Goal: Information Seeking & Learning: Check status

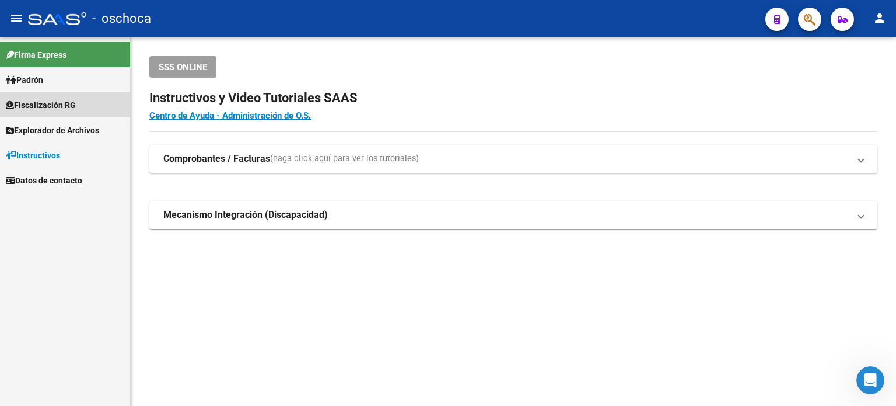
click at [56, 101] on span "Fiscalización RG" at bounding box center [41, 105] width 70 height 13
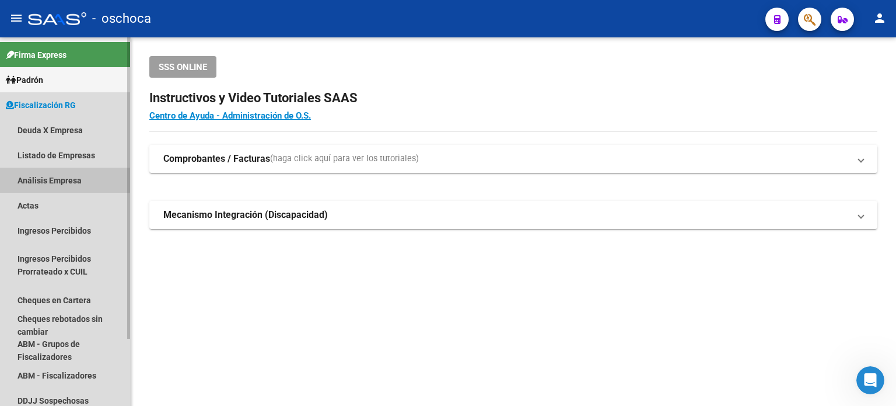
click at [54, 179] on link "Análisis Empresa" at bounding box center [65, 179] width 130 height 25
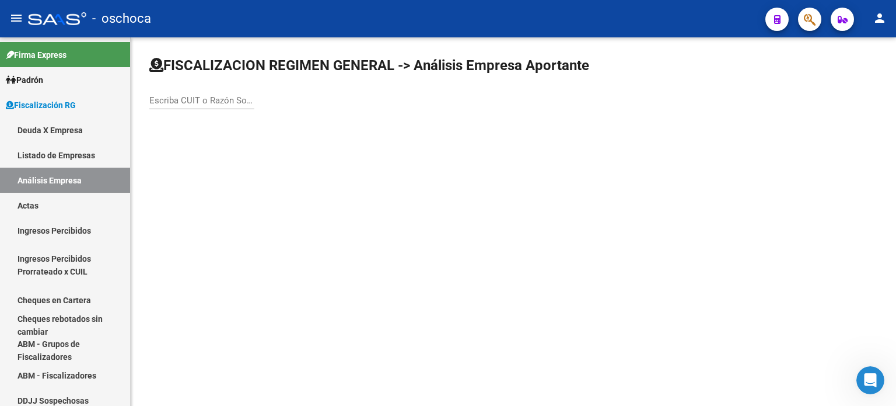
click at [149, 97] on div "FISCALIZACION REGIMEN GENERAL -> Análisis Empresa Aportante Escriba CUIT o Razó…" at bounding box center [514, 92] width 766 height 111
click at [156, 102] on input "Escriba CUIT o Razón Social para buscar" at bounding box center [201, 100] width 105 height 11
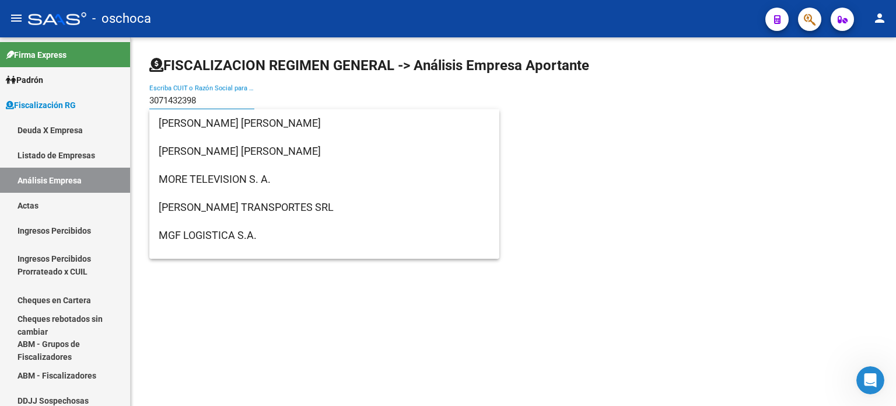
type input "30714323989"
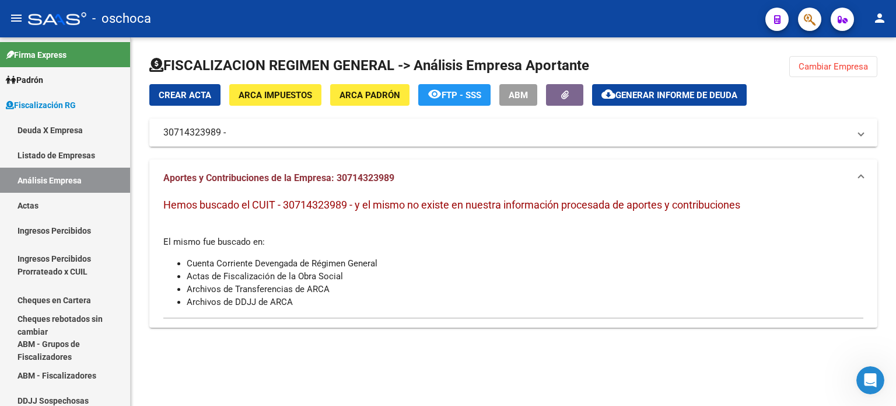
click at [163, 131] on mat-panel-title "30714323989 -" at bounding box center [506, 132] width 686 height 13
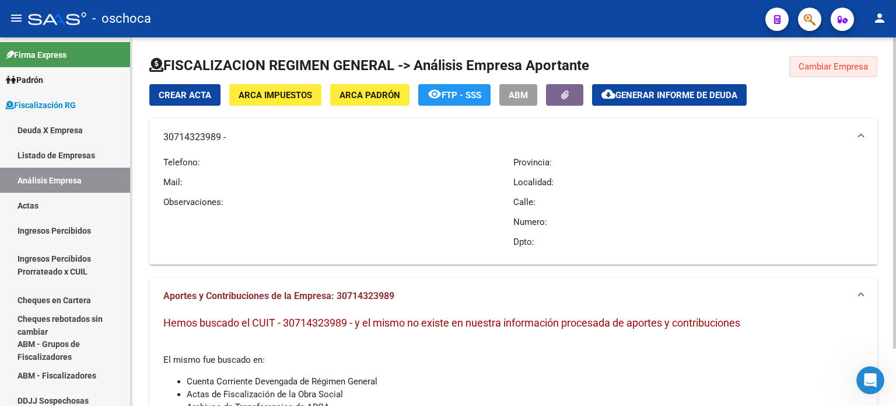
click at [850, 64] on span "Cambiar Empresa" at bounding box center [833, 66] width 69 height 11
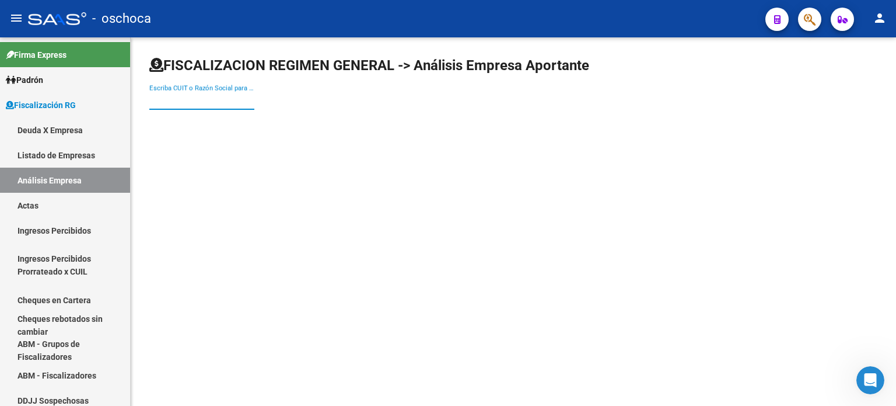
drag, startPoint x: 157, startPoint y: 95, endPoint x: 204, endPoint y: 106, distance: 48.4
click at [163, 95] on input "Escriba CUIT o Razón Social para buscar" at bounding box center [201, 100] width 105 height 11
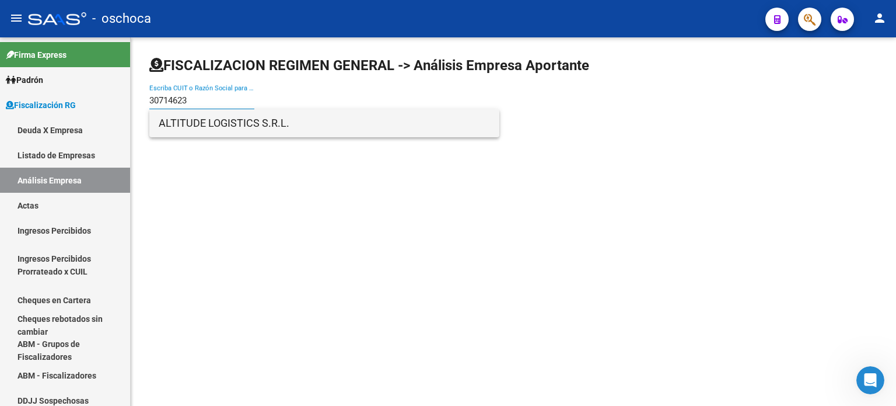
type input "30714623"
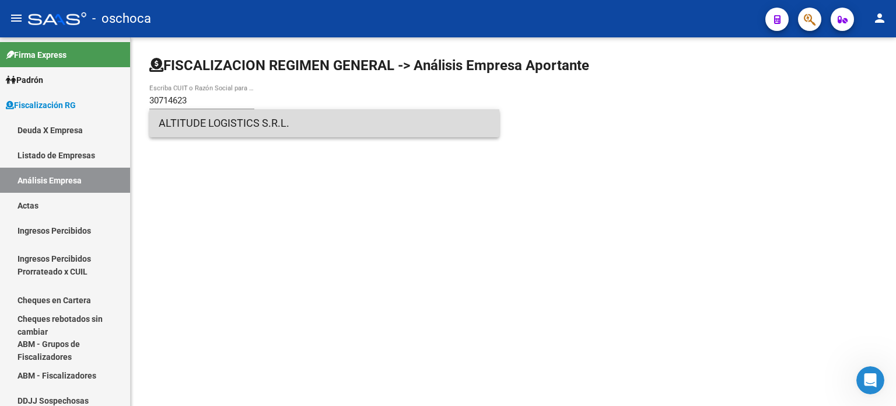
click at [218, 124] on span "ALTITUDE LOGISTICS S.R.L." at bounding box center [324, 123] width 331 height 28
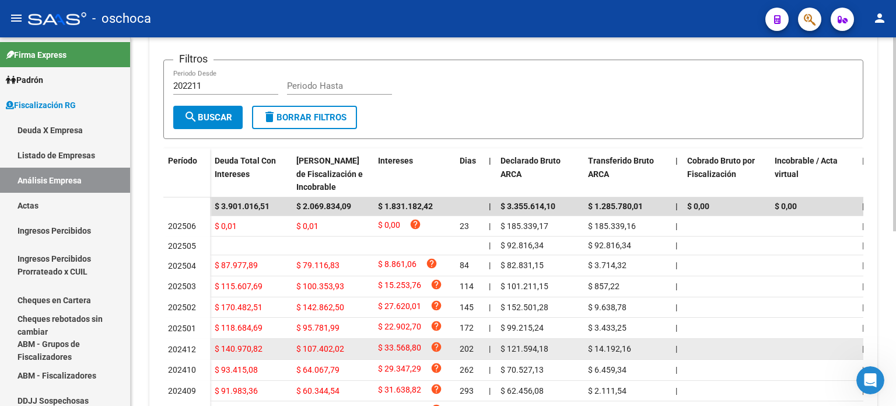
scroll to position [292, 0]
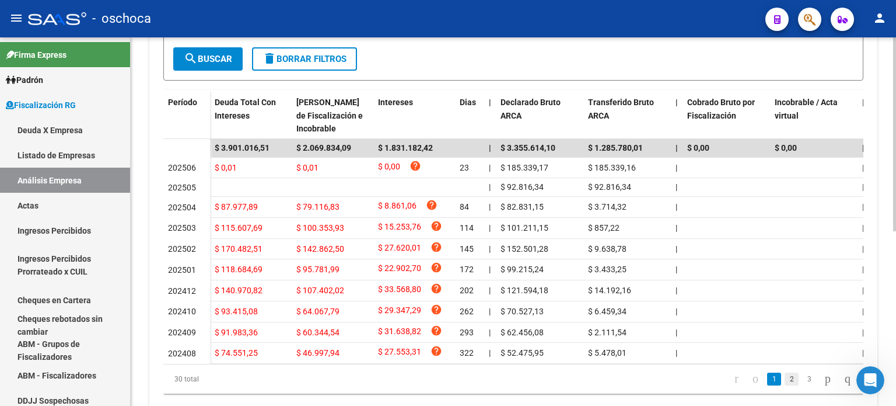
click at [785, 385] on link "2" at bounding box center [792, 378] width 14 height 13
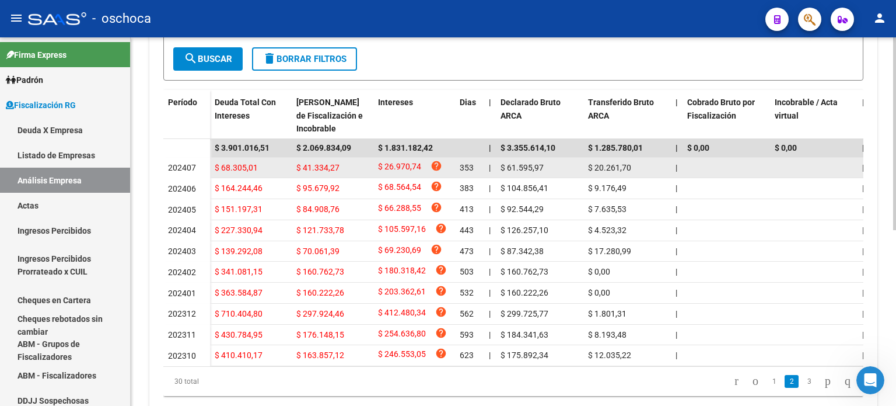
click at [198, 163] on div "202407" at bounding box center [186, 167] width 37 height 13
click at [341, 162] on div "$ 41.334,27" at bounding box center [332, 167] width 72 height 13
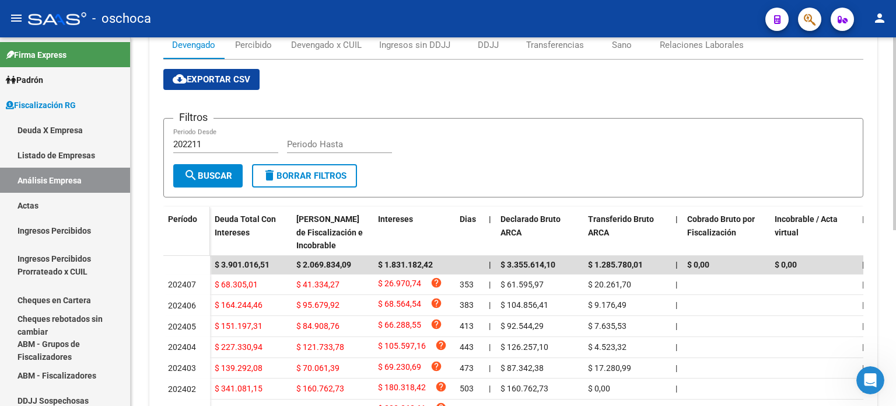
scroll to position [117, 0]
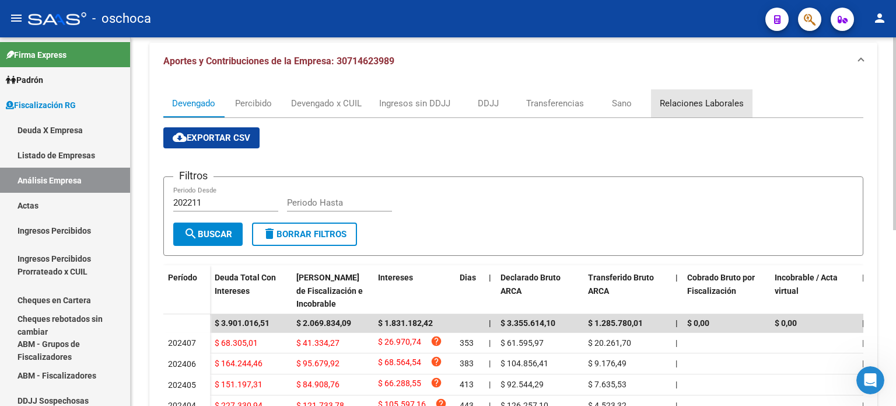
click at [705, 101] on div "Relaciones Laborales" at bounding box center [702, 103] width 84 height 13
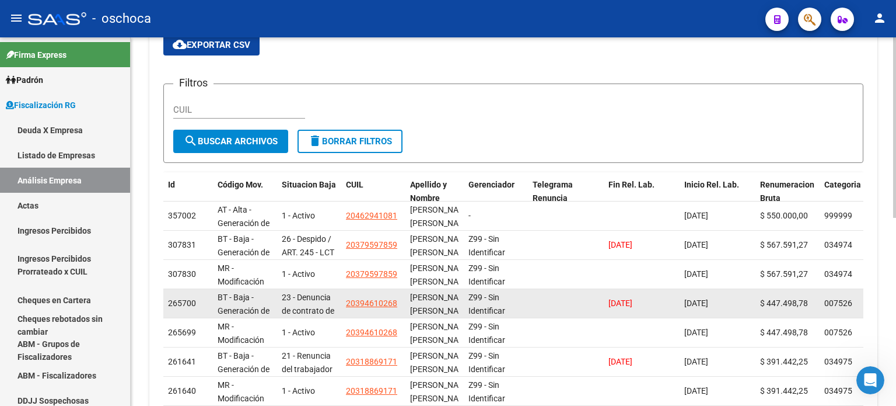
scroll to position [151, 0]
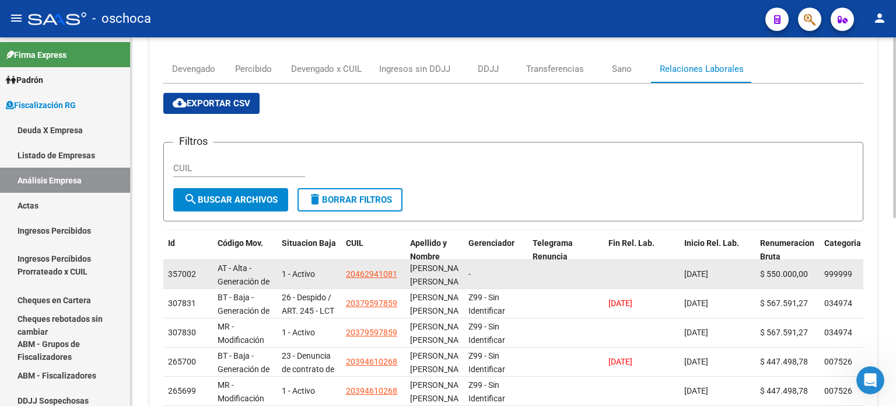
click at [261, 268] on div "AT - Alta - Generación de clave" at bounding box center [245, 273] width 55 height 25
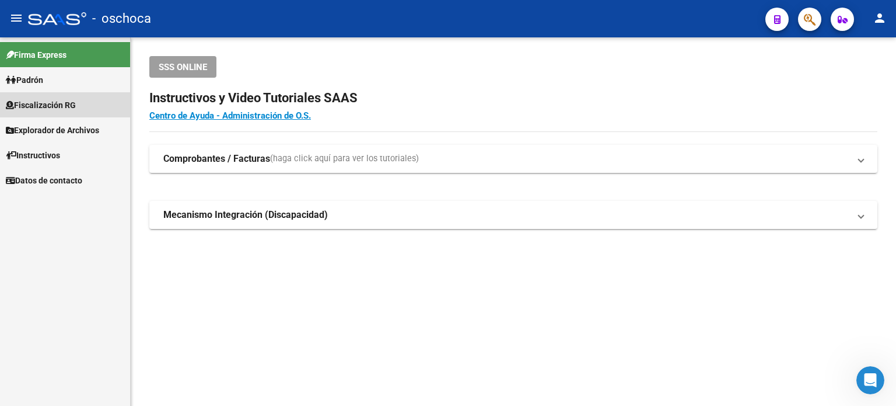
click at [62, 102] on span "Fiscalización RG" at bounding box center [41, 105] width 70 height 13
click at [55, 104] on span "Fiscalización RG" at bounding box center [41, 105] width 70 height 13
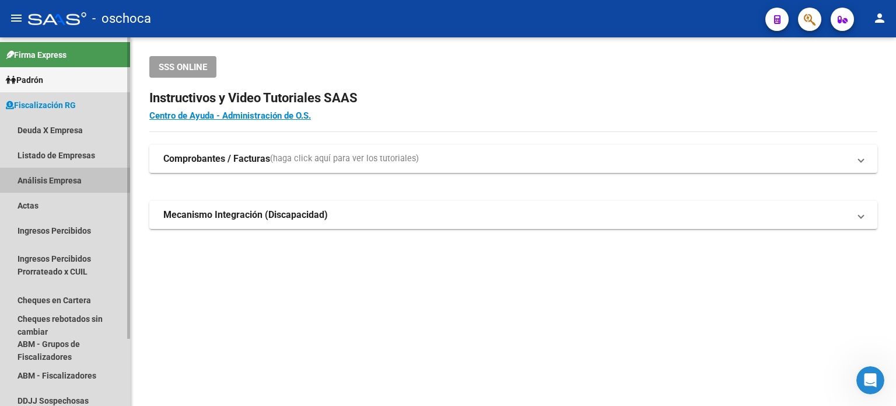
click at [60, 177] on link "Análisis Empresa" at bounding box center [65, 179] width 130 height 25
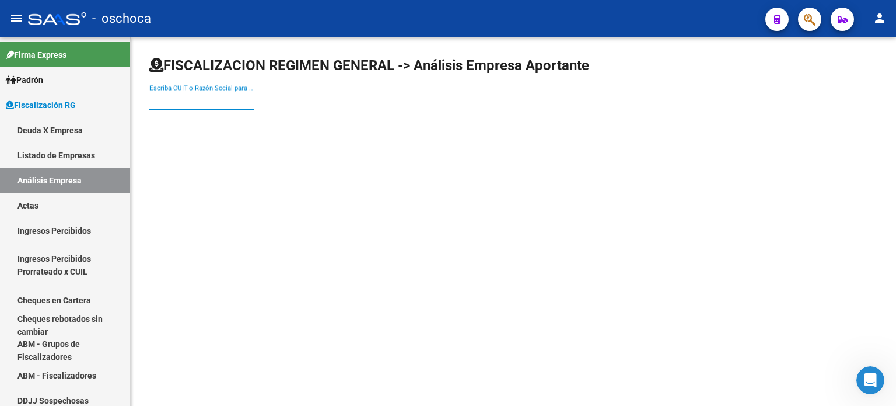
click at [150, 96] on input "Escriba CUIT o Razón Social para buscar" at bounding box center [201, 100] width 105 height 11
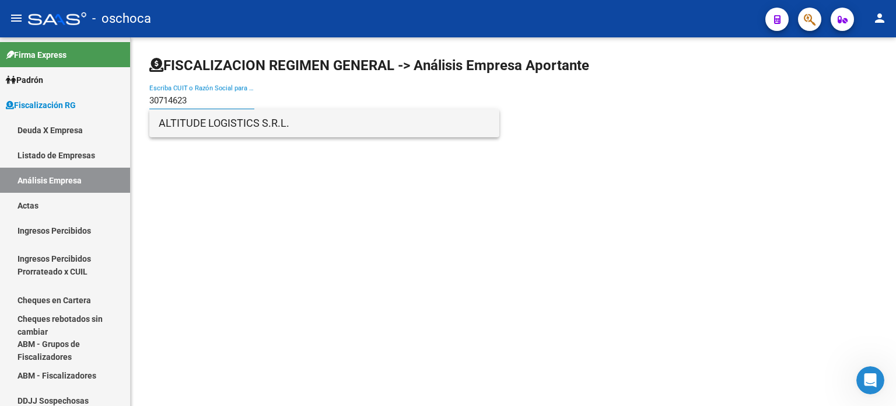
type input "30714623"
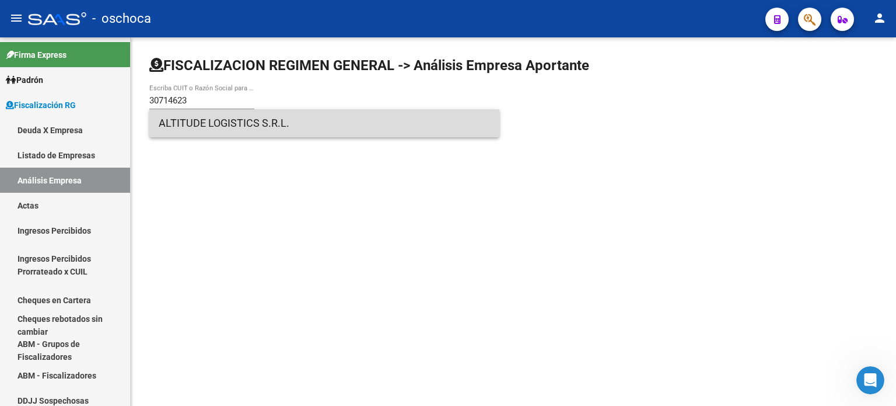
click at [232, 120] on span "ALTITUDE LOGISTICS S.R.L." at bounding box center [324, 123] width 331 height 28
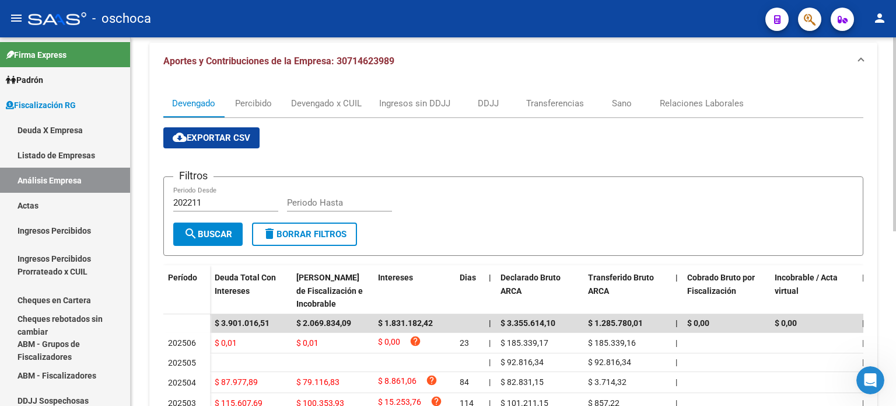
scroll to position [175, 0]
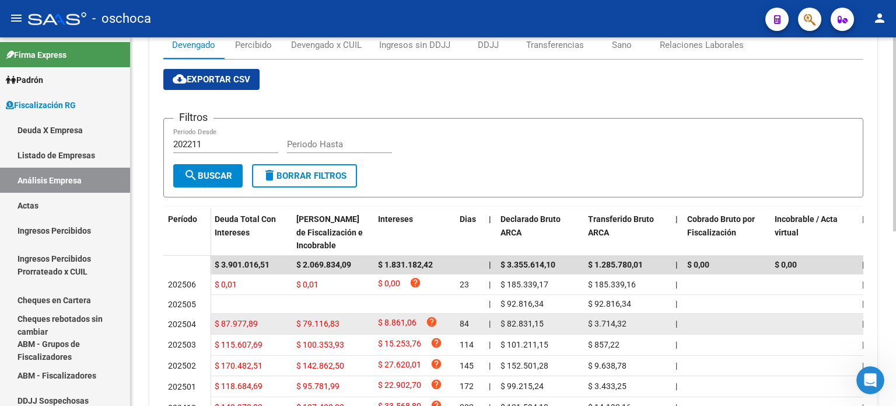
click at [273, 321] on div "$ 87.977,89" at bounding box center [251, 323] width 72 height 13
click at [282, 319] on div "$ 87.977,89" at bounding box center [251, 323] width 72 height 13
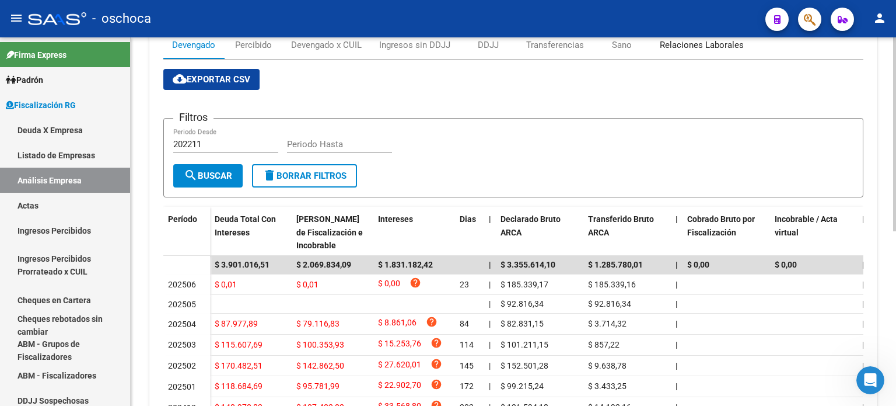
click at [682, 41] on div "Relaciones Laborales" at bounding box center [702, 45] width 84 height 13
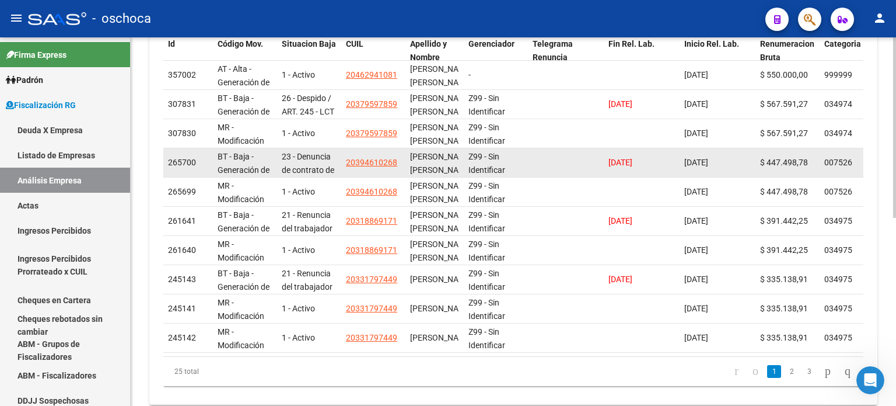
scroll to position [385, 0]
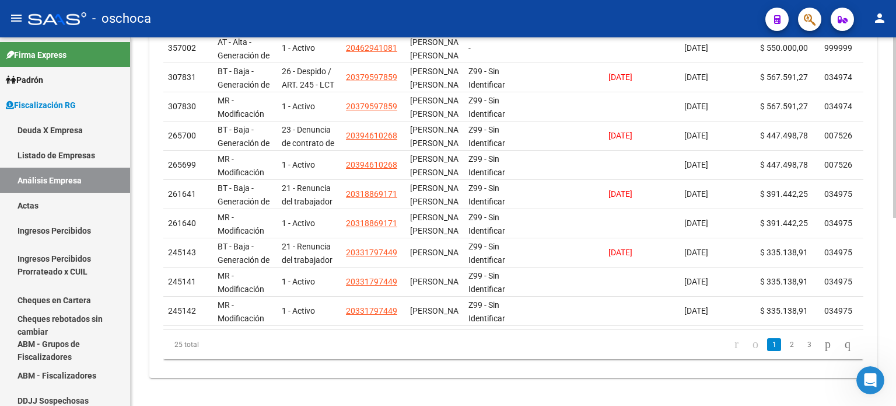
click at [751, 347] on icon "go to previous page" at bounding box center [755, 344] width 9 height 14
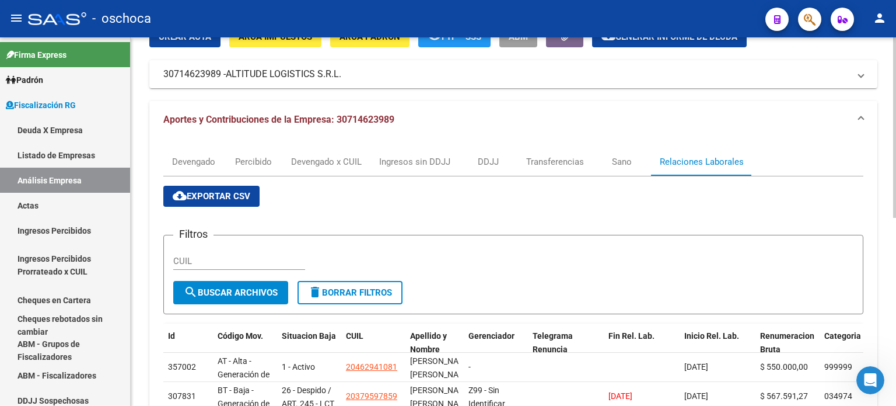
scroll to position [0, 0]
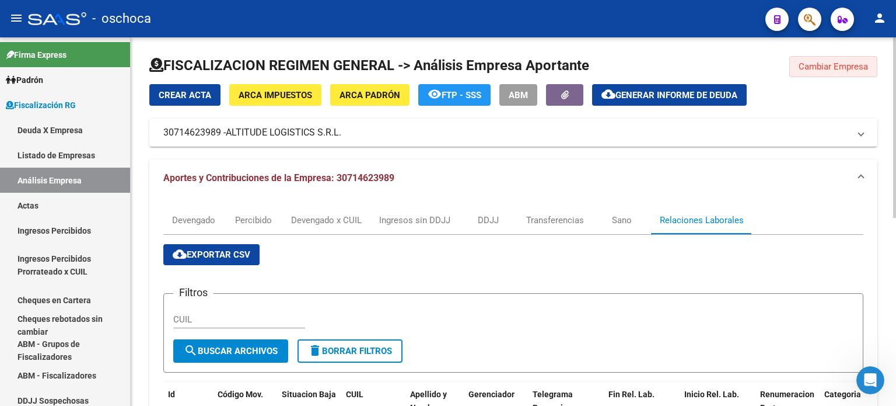
click at [815, 65] on span "Cambiar Empresa" at bounding box center [833, 66] width 69 height 11
